Goal: Task Accomplishment & Management: Use online tool/utility

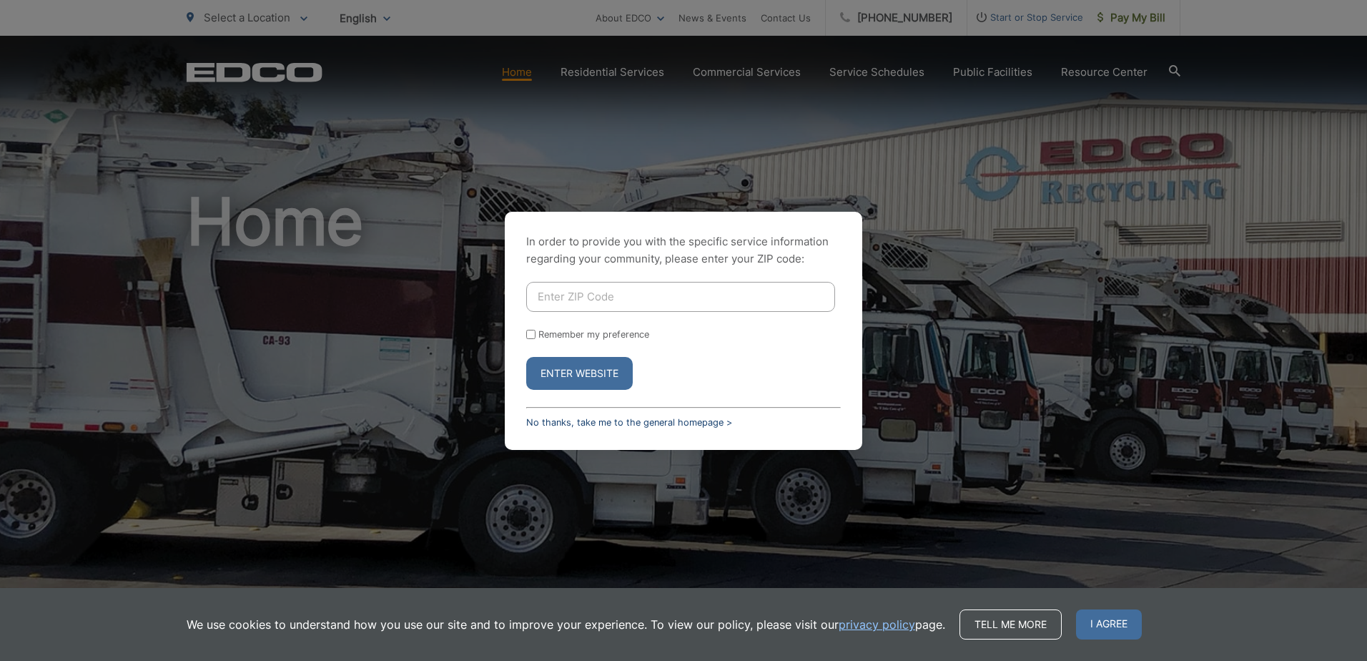
click at [671, 423] on link "No thanks, take me to the general homepage >" at bounding box center [629, 422] width 206 height 11
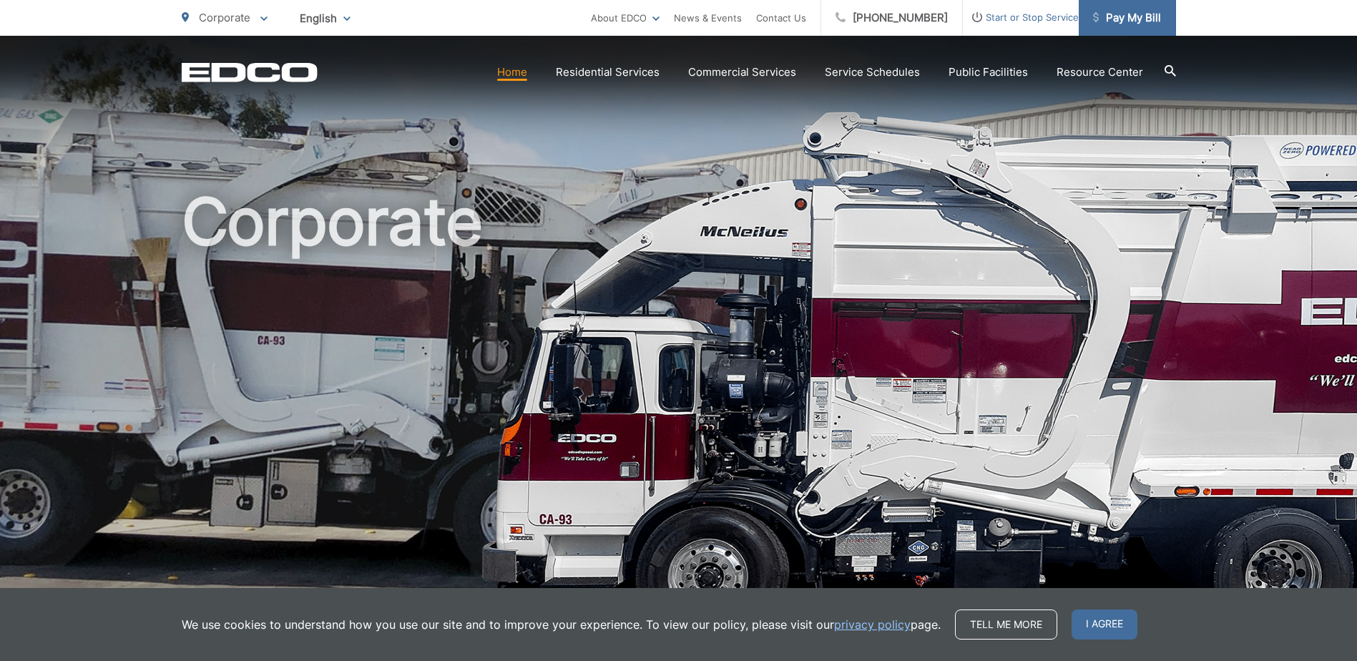
click at [1131, 25] on span "Pay My Bill" at bounding box center [1127, 17] width 68 height 17
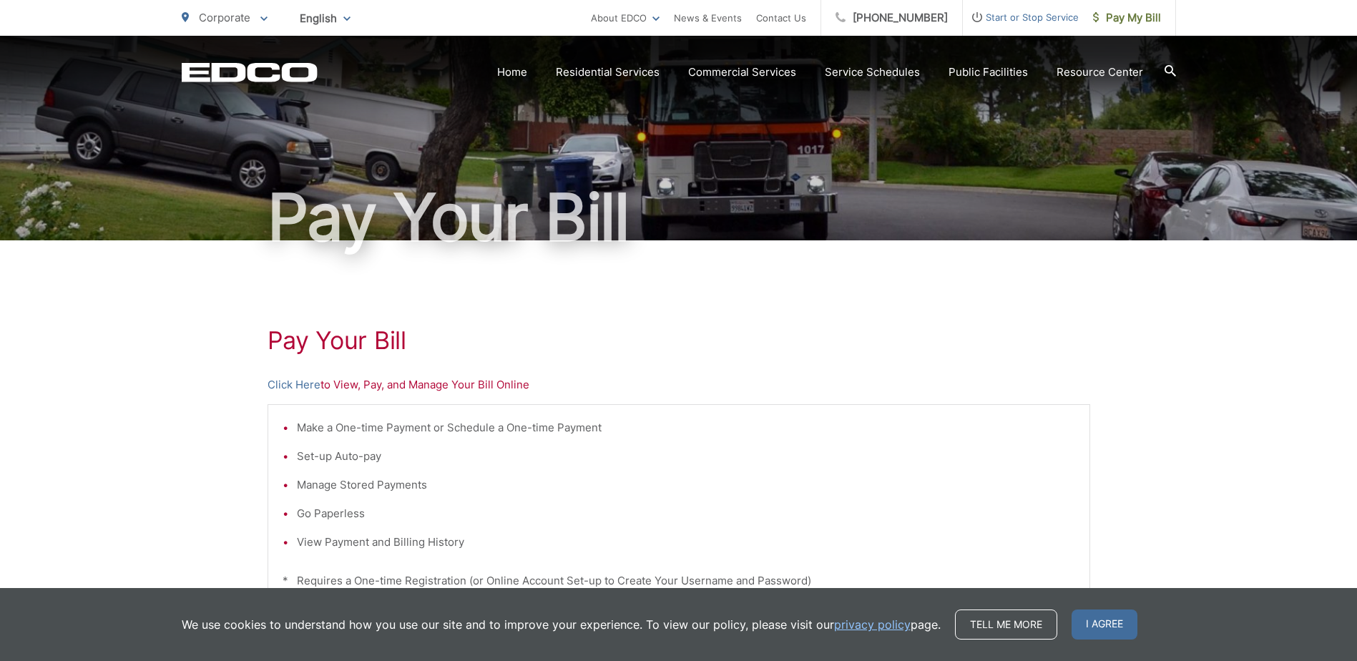
scroll to position [72, 0]
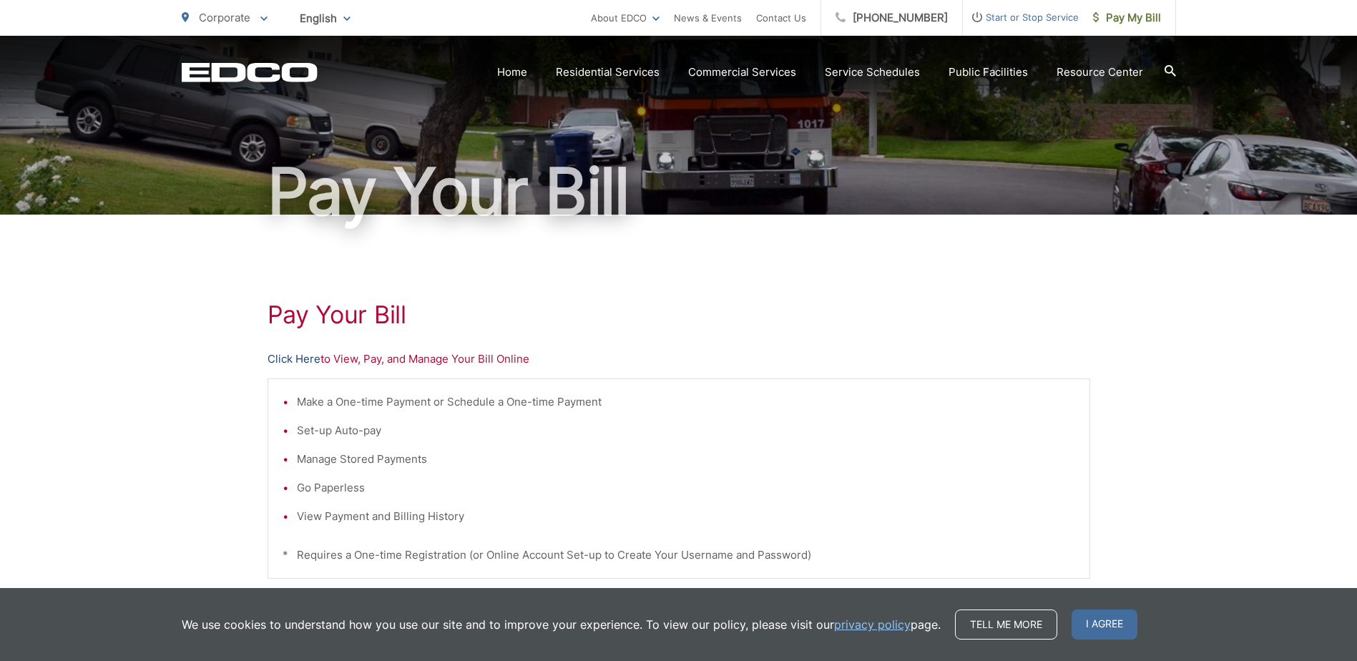
click at [296, 358] on link "Click Here" at bounding box center [293, 358] width 53 height 17
